Goal: Information Seeking & Learning: Learn about a topic

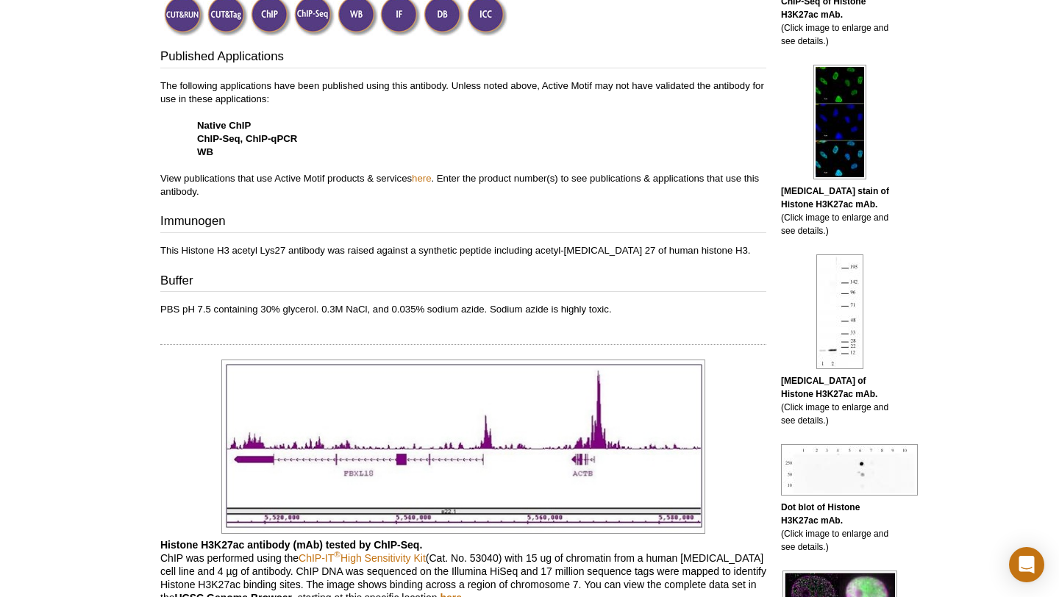
scroll to position [505, 0]
click at [835, 204] on b "Immunofluorescence stain of Histone H3K27ac mAb." at bounding box center [835, 197] width 108 height 24
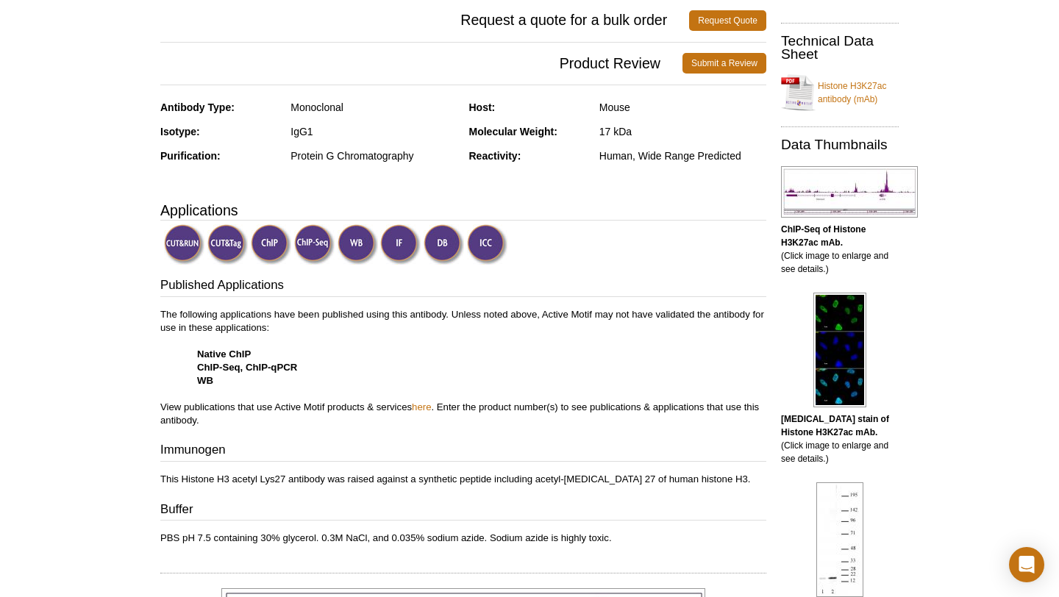
scroll to position [276, 0]
click at [422, 407] on link "here" at bounding box center [421, 407] width 19 height 11
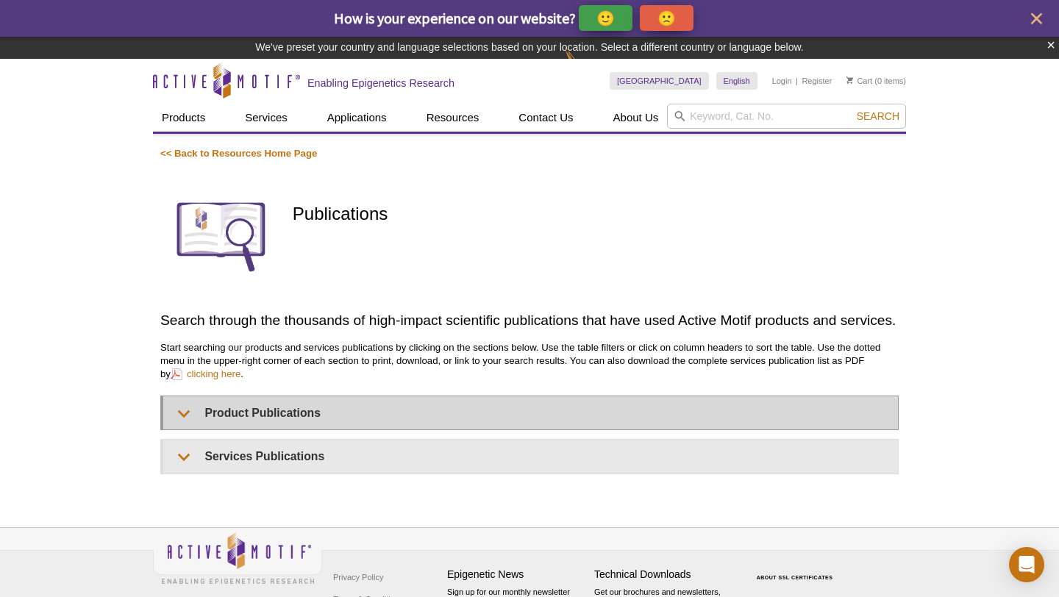
click at [412, 373] on p "Start searching our products and services publications by clicking on the secti…" at bounding box center [529, 361] width 738 height 40
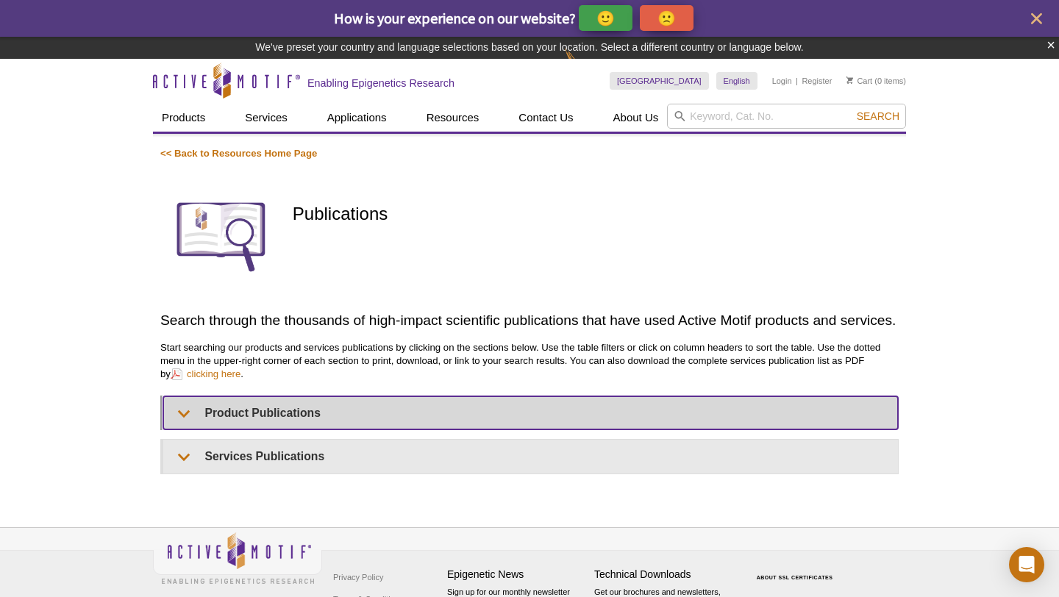
click at [401, 407] on summary "Product Publications" at bounding box center [530, 412] width 735 height 33
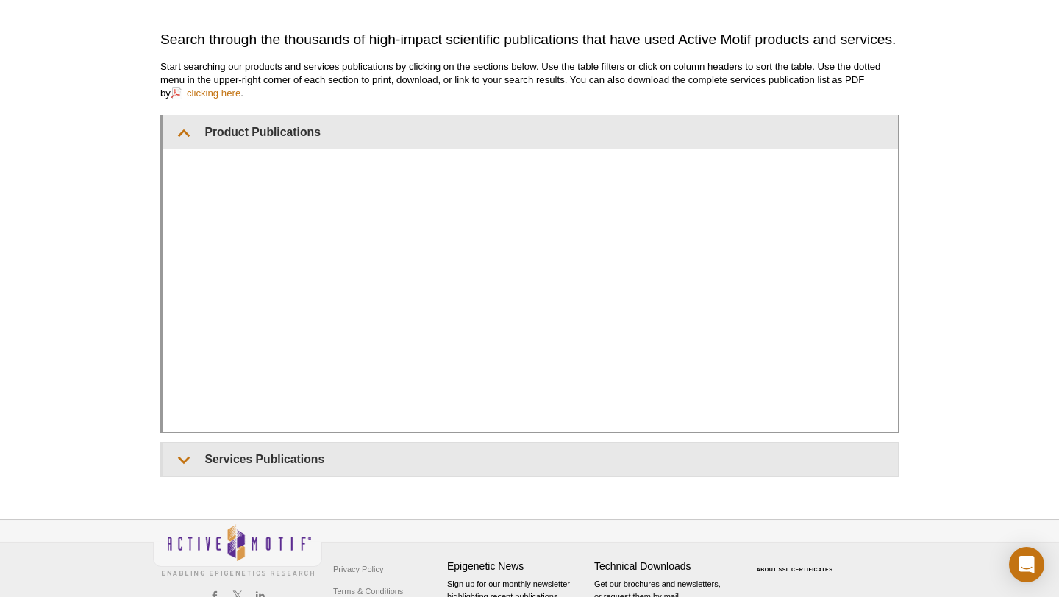
scroll to position [272, 0]
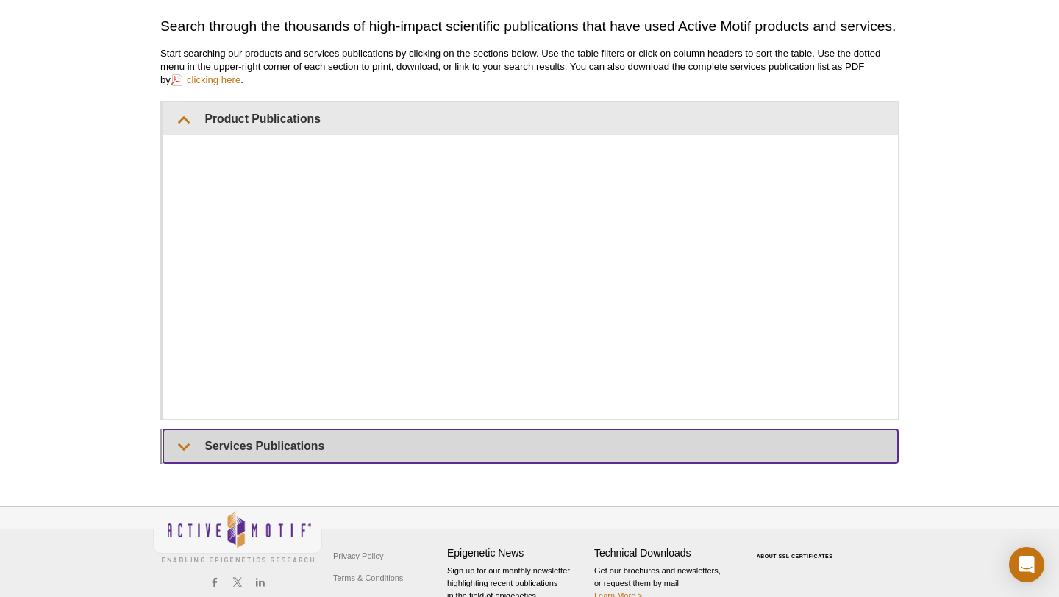
click at [329, 449] on summary "Services Publications" at bounding box center [530, 445] width 735 height 33
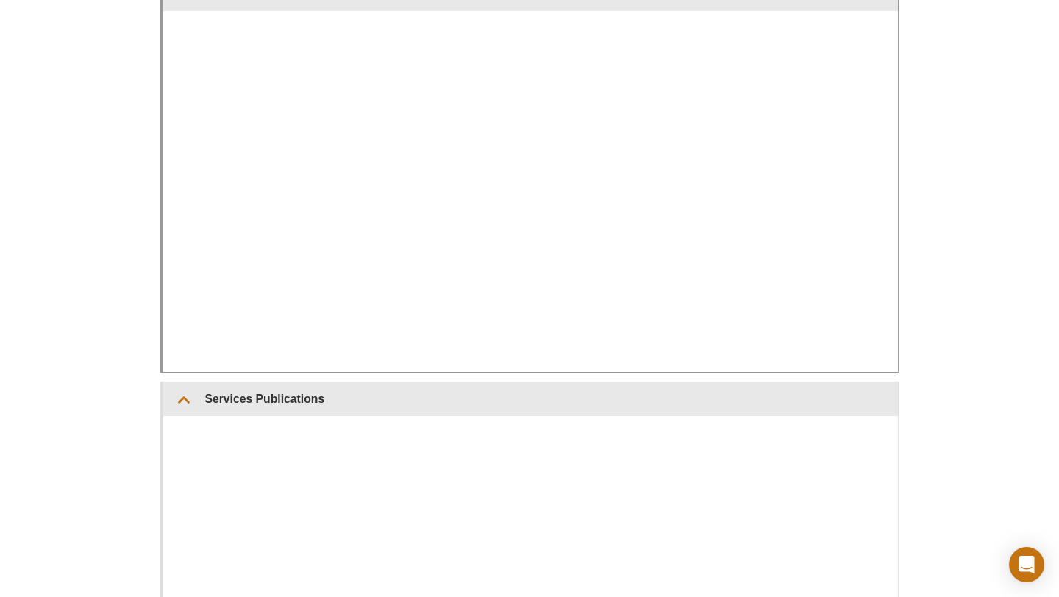
scroll to position [400, 0]
